Goal: Task Accomplishment & Management: Use online tool/utility

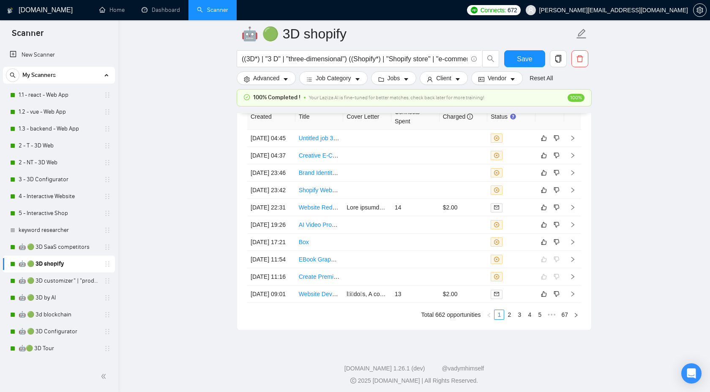
scroll to position [139, 0]
click at [148, 14] on link "Dashboard" at bounding box center [161, 9] width 38 height 7
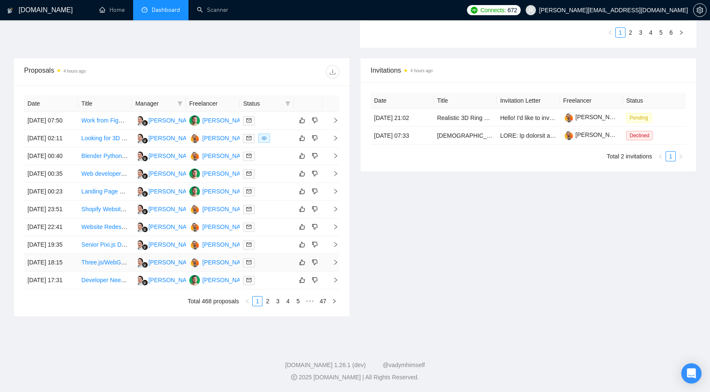
scroll to position [314, 0]
click at [267, 306] on link "2" at bounding box center [267, 301] width 9 height 9
click at [277, 306] on link "3" at bounding box center [277, 301] width 9 height 9
click at [289, 306] on link "4" at bounding box center [287, 301] width 9 height 9
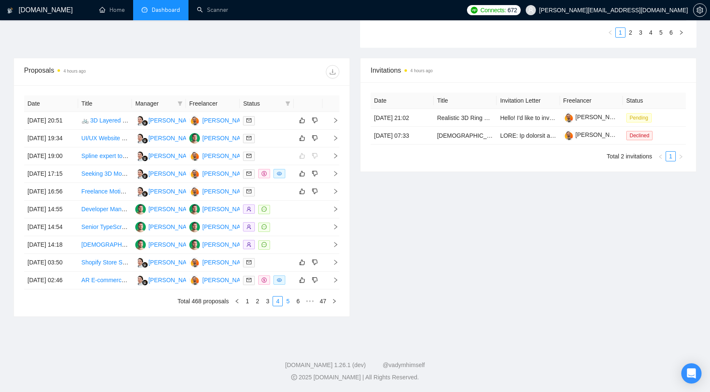
click at [285, 306] on link "5" at bounding box center [287, 301] width 9 height 9
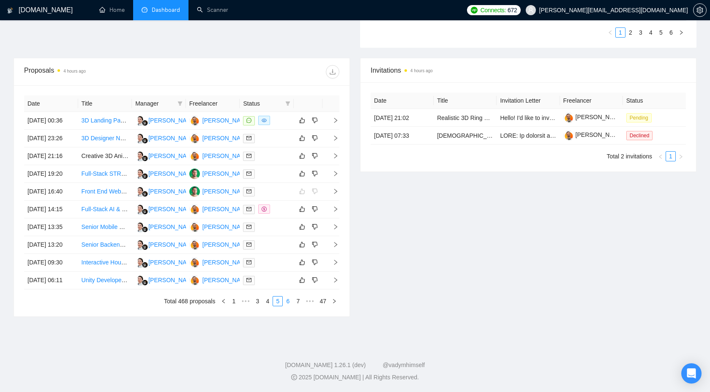
click at [288, 306] on link "6" at bounding box center [287, 301] width 9 height 9
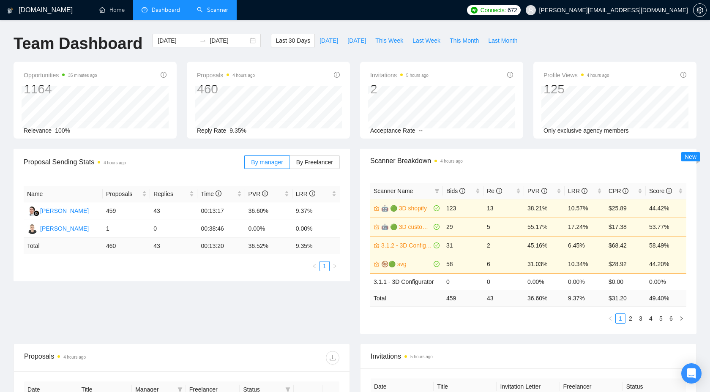
click at [204, 11] on link "Scanner" at bounding box center [212, 9] width 31 height 7
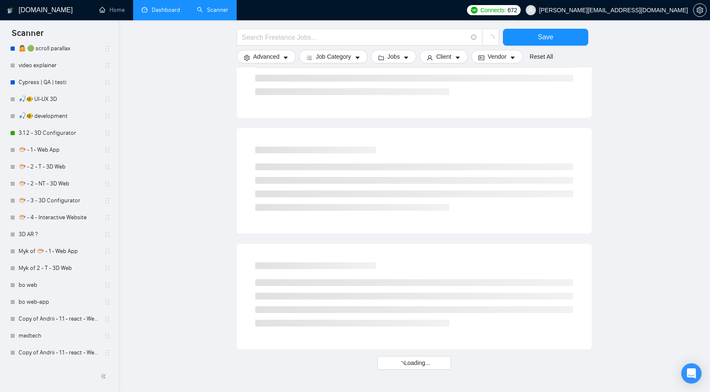
scroll to position [383, 0]
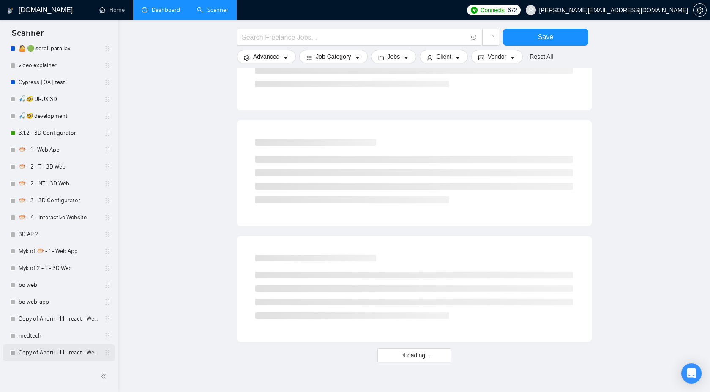
click at [50, 349] on link "Copy of Andrii - 1.1 - react - Web App" at bounding box center [59, 352] width 80 height 17
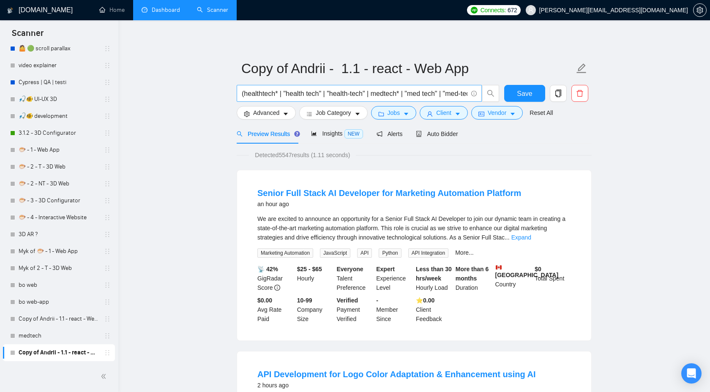
click at [333, 101] on span "(healthtech* | "health tech" | "health-tech" | medtech* | "med tech" | "med-tec…" at bounding box center [359, 93] width 245 height 17
click at [336, 94] on input "(healthtech* | "health tech" | "health-tech" | medtech* | "med tech" | "med-tec…" at bounding box center [355, 93] width 226 height 11
paste input "[DOMAIN_NAME]"
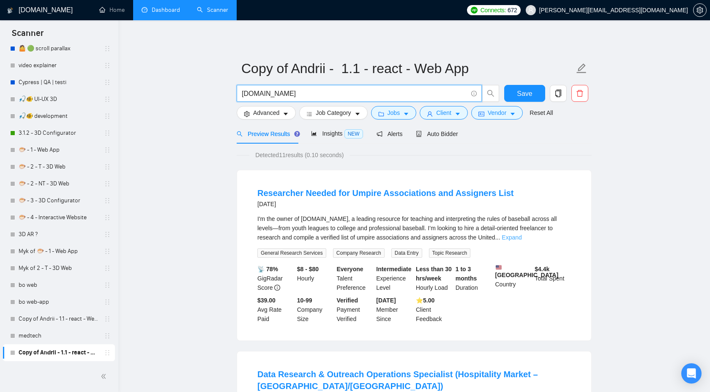
type input "[DOMAIN_NAME]"
click at [521, 240] on link "Expand" at bounding box center [512, 237] width 20 height 7
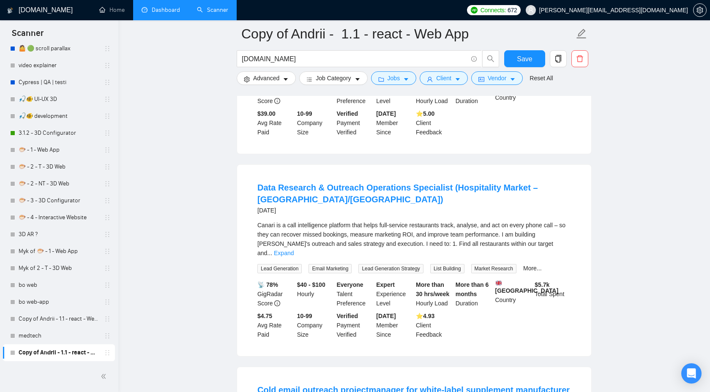
scroll to position [298, 0]
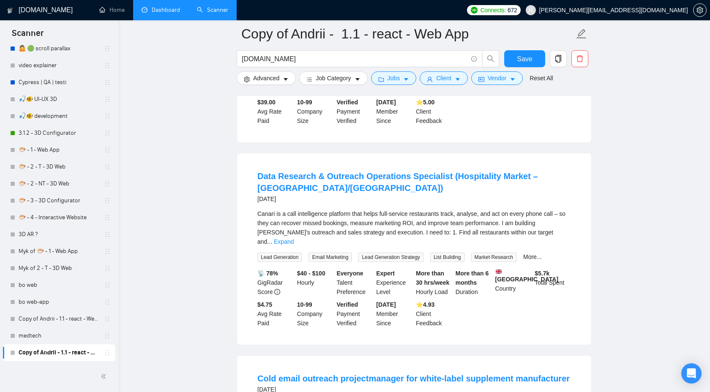
click at [558, 231] on div "Canari is a call intelligence platform that helps full-service restaurants trac…" at bounding box center [414, 227] width 314 height 37
click at [294, 238] on link "Expand" at bounding box center [284, 241] width 20 height 7
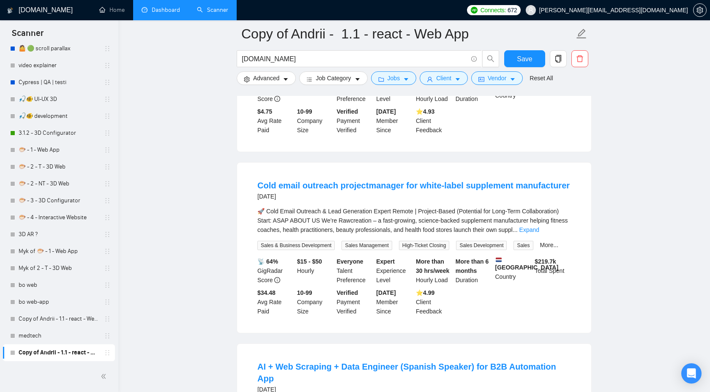
scroll to position [1106, 0]
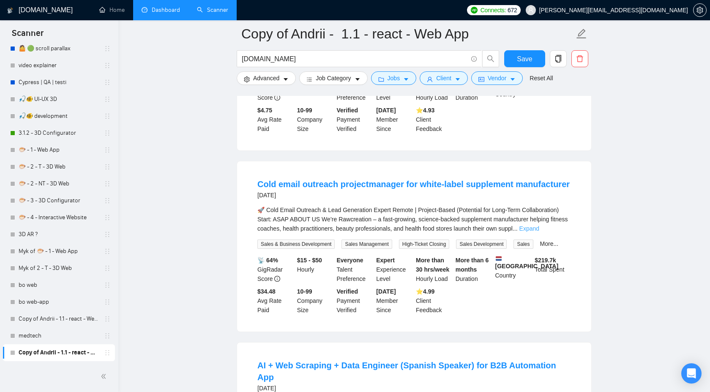
click at [539, 232] on link "Expand" at bounding box center [529, 228] width 20 height 7
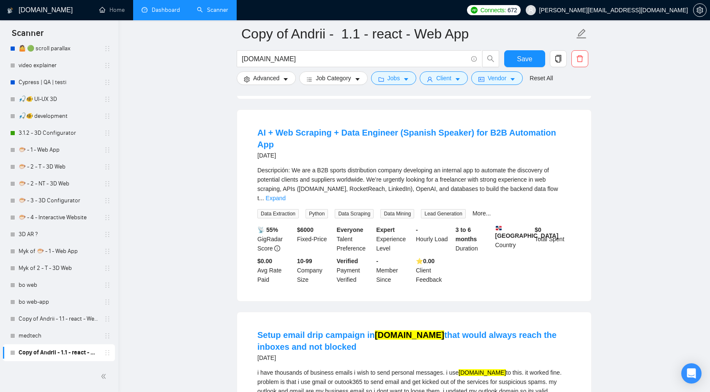
scroll to position [1592, 0]
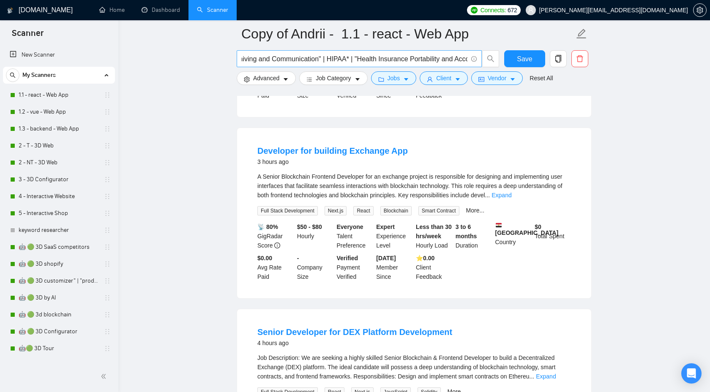
scroll to position [0, 1082]
click at [48, 94] on link "1.1 - react - Web App" at bounding box center [59, 95] width 80 height 17
